Goal: Register for event/course

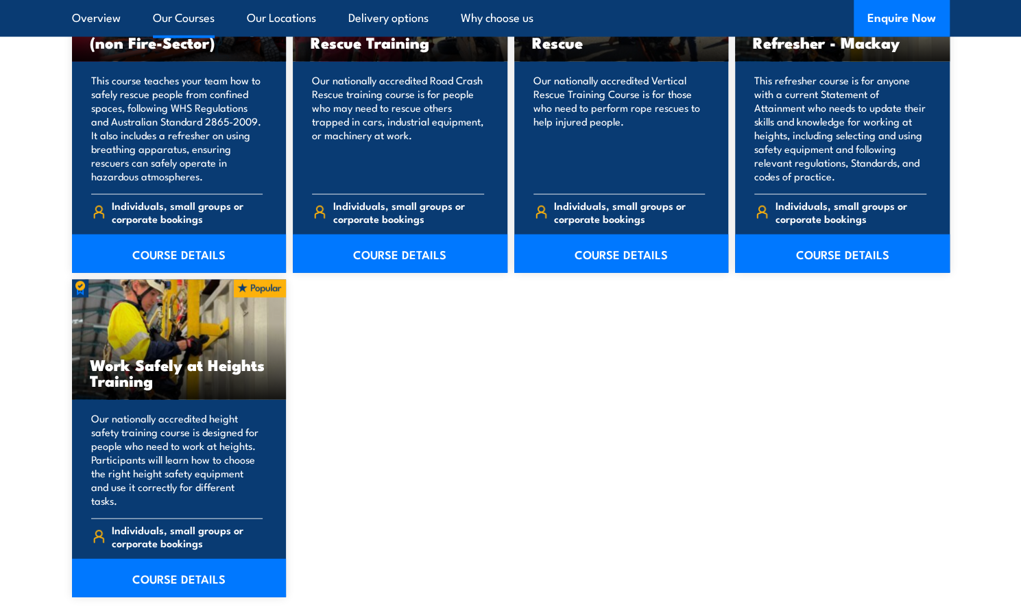
scroll to position [1581, 0]
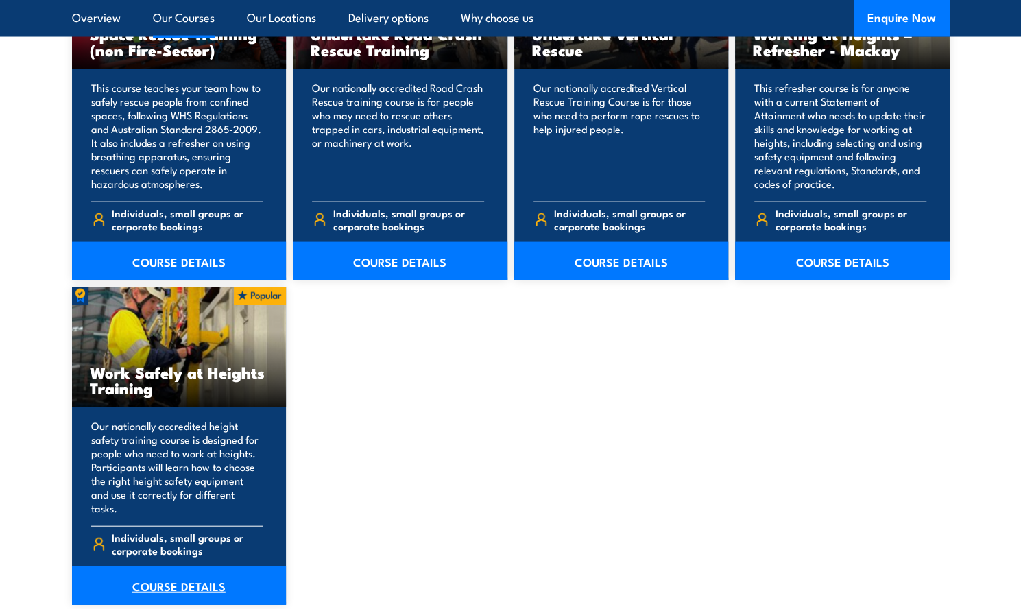
click at [245, 569] on link "COURSE DETAILS" at bounding box center [179, 585] width 215 height 38
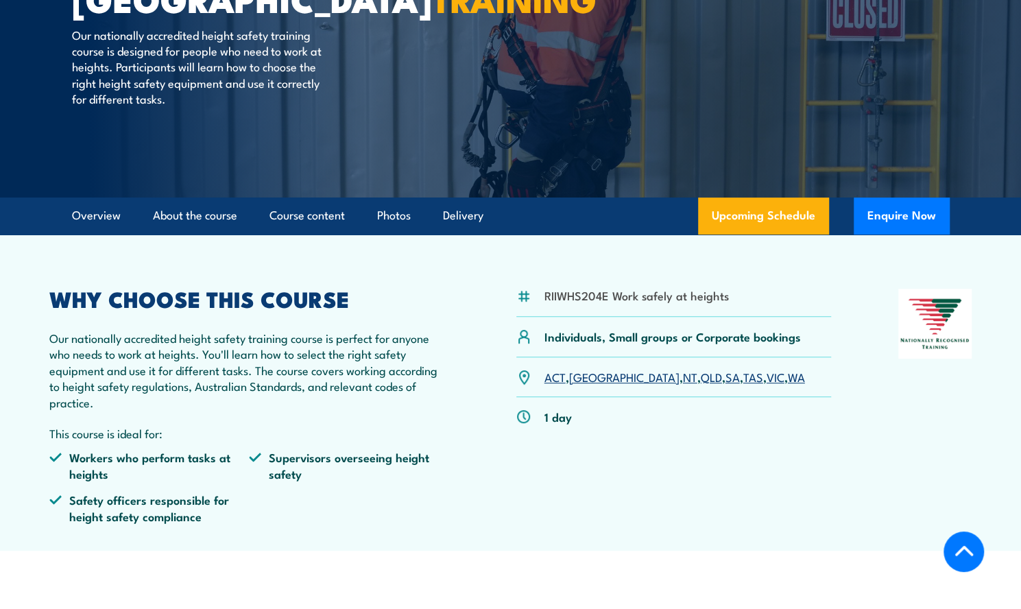
scroll to position [221, 0]
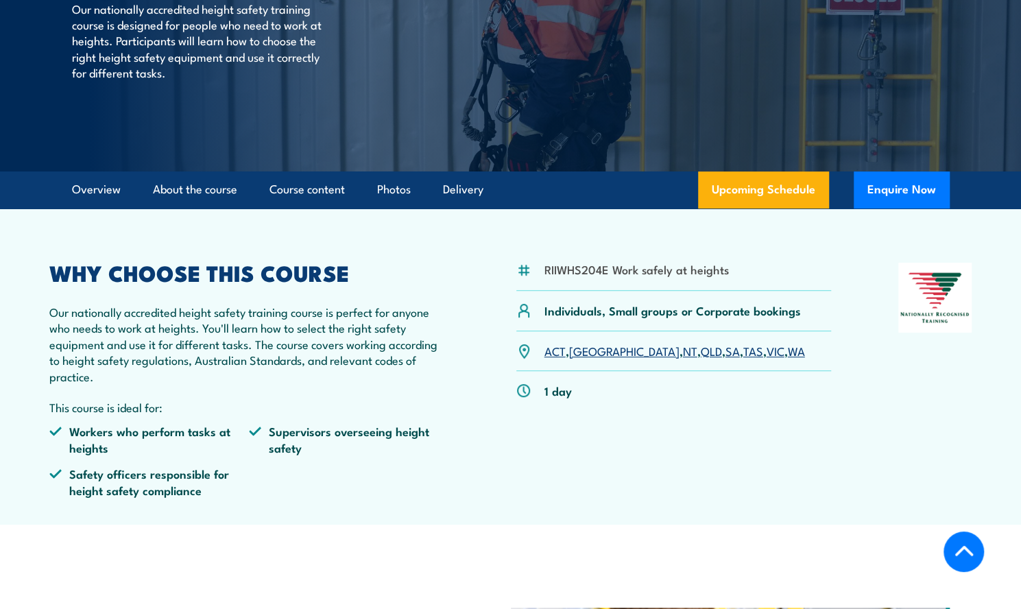
click at [636, 358] on div "ACT , NSW , NT , QLD , SA , TAS , VIC , WA" at bounding box center [673, 351] width 315 height 40
click at [701, 353] on link "QLD" at bounding box center [711, 350] width 21 height 16
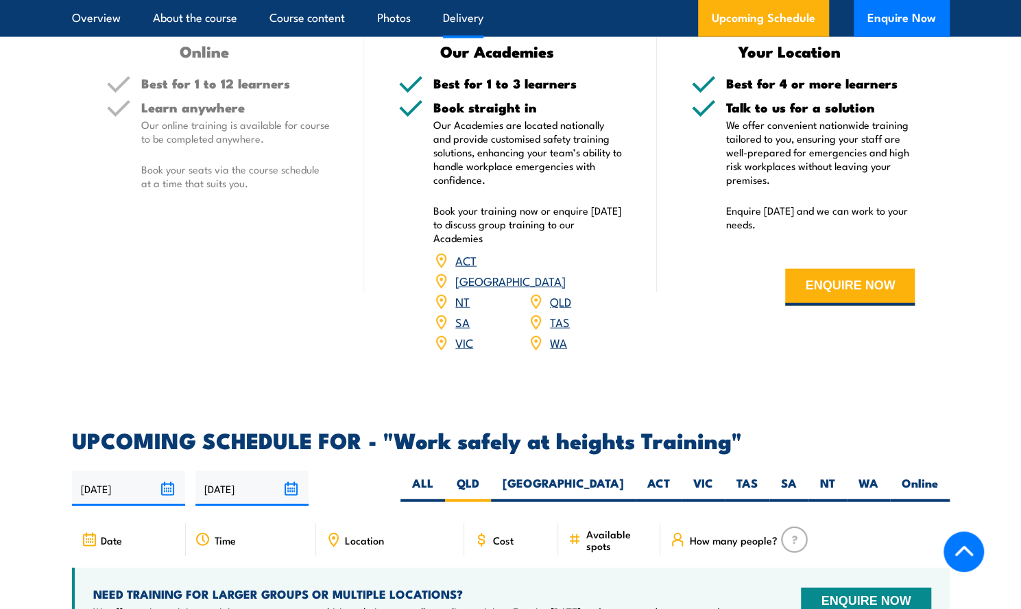
scroll to position [1764, 0]
